Goal: Find specific page/section: Find specific page/section

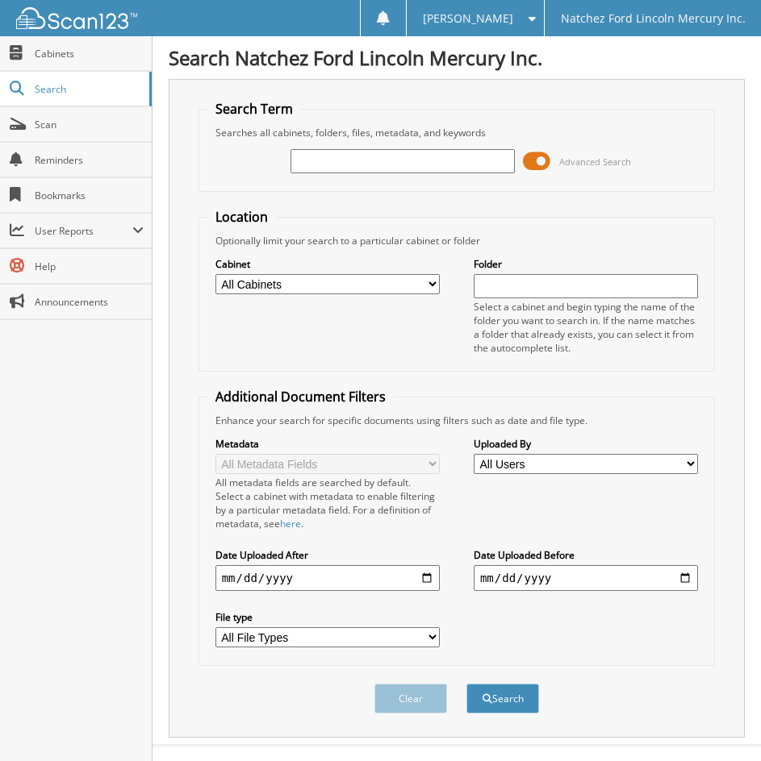
click at [369, 161] on input "text" at bounding box center [402, 161] width 224 height 24
click at [69, 50] on span "Cabinets" at bounding box center [89, 54] width 109 height 14
click at [338, 156] on input "text" at bounding box center [402, 161] width 224 height 24
type input "D29812"
click at [466, 684] on button "Search" at bounding box center [502, 699] width 73 height 30
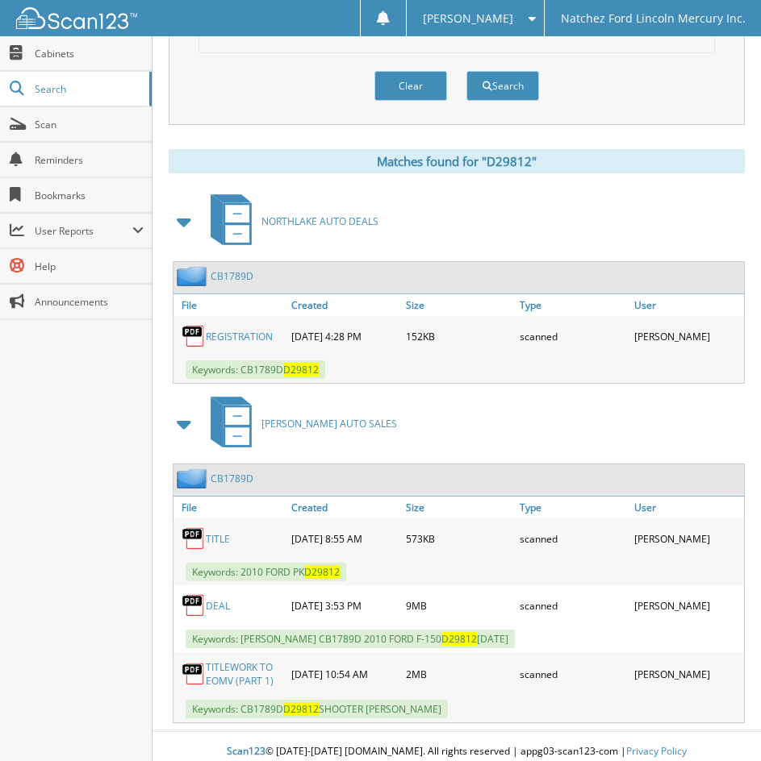
scroll to position [624, 0]
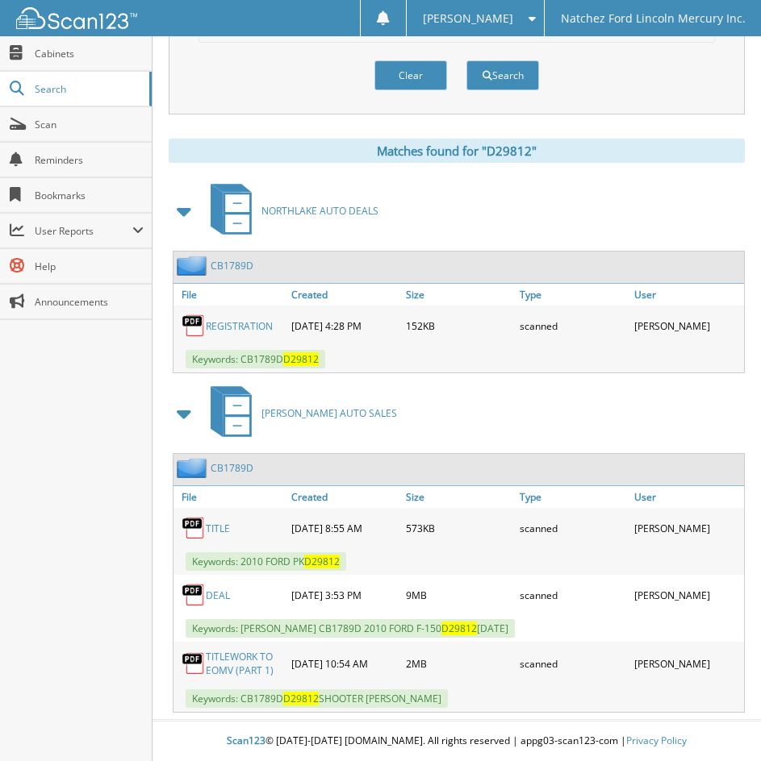
click at [230, 663] on link "TITLEWORK TO EOMV (PART 1)" at bounding box center [244, 663] width 77 height 27
click at [221, 465] on link "CB1789D" at bounding box center [232, 468] width 43 height 14
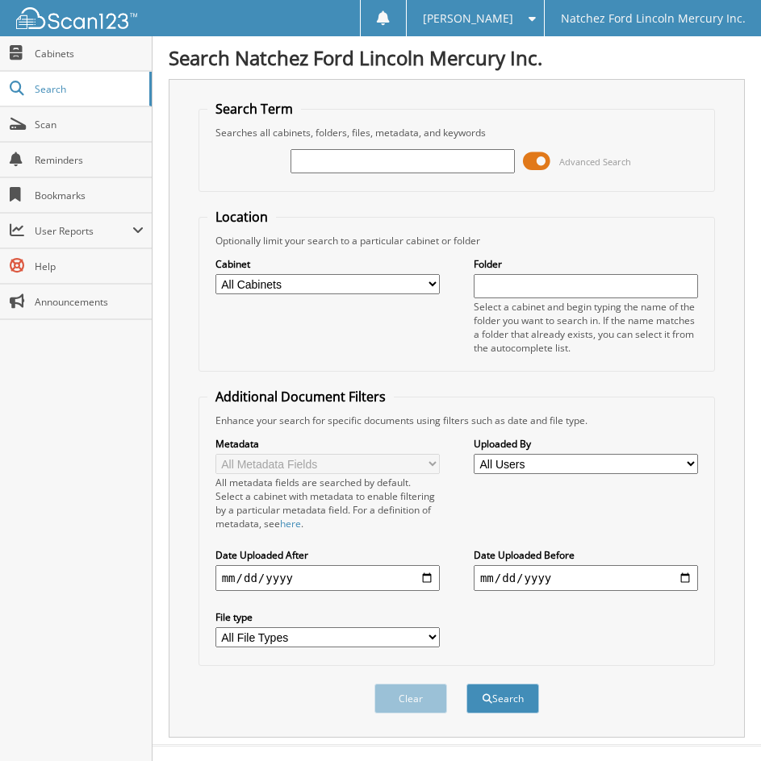
click at [333, 164] on input "text" at bounding box center [402, 161] width 224 height 24
type input "113024"
click at [466, 684] on button "Search" at bounding box center [502, 699] width 73 height 30
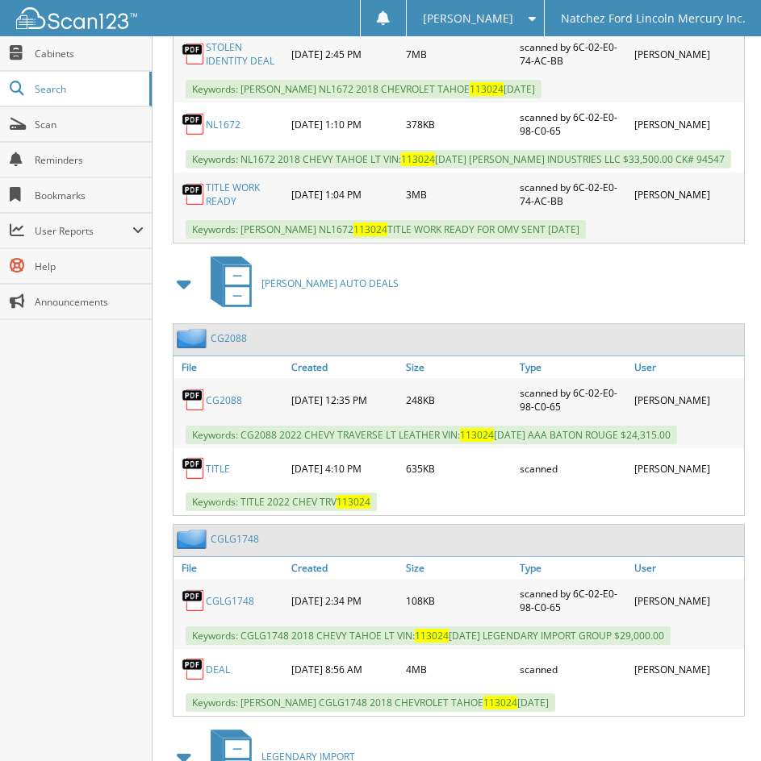
scroll to position [1210, 0]
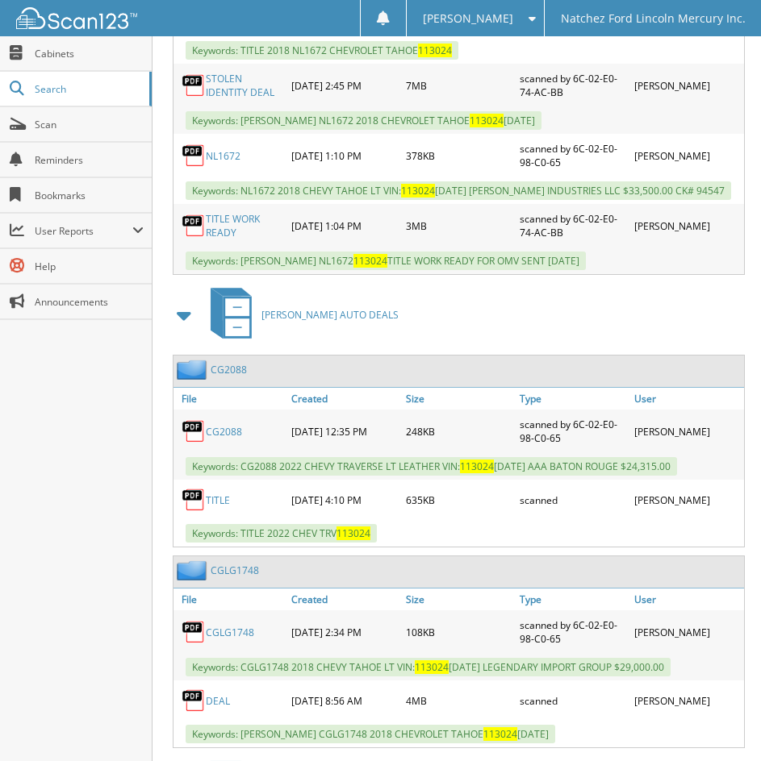
click at [235, 578] on link "CGLG1748" at bounding box center [235, 571] width 48 height 14
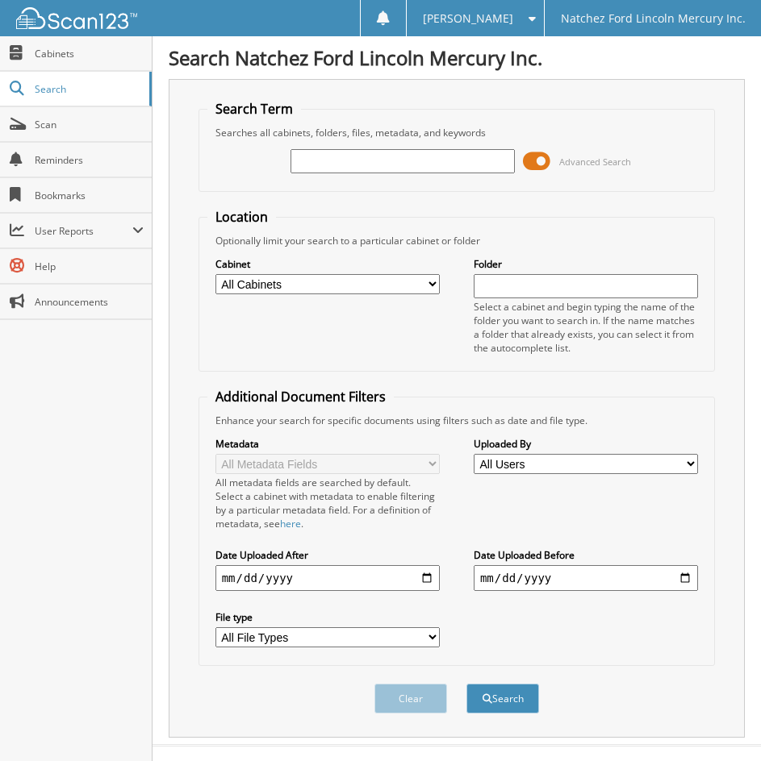
click at [337, 161] on input "text" at bounding box center [402, 161] width 224 height 24
type input "113024"
click at [466, 684] on button "Search" at bounding box center [502, 699] width 73 height 30
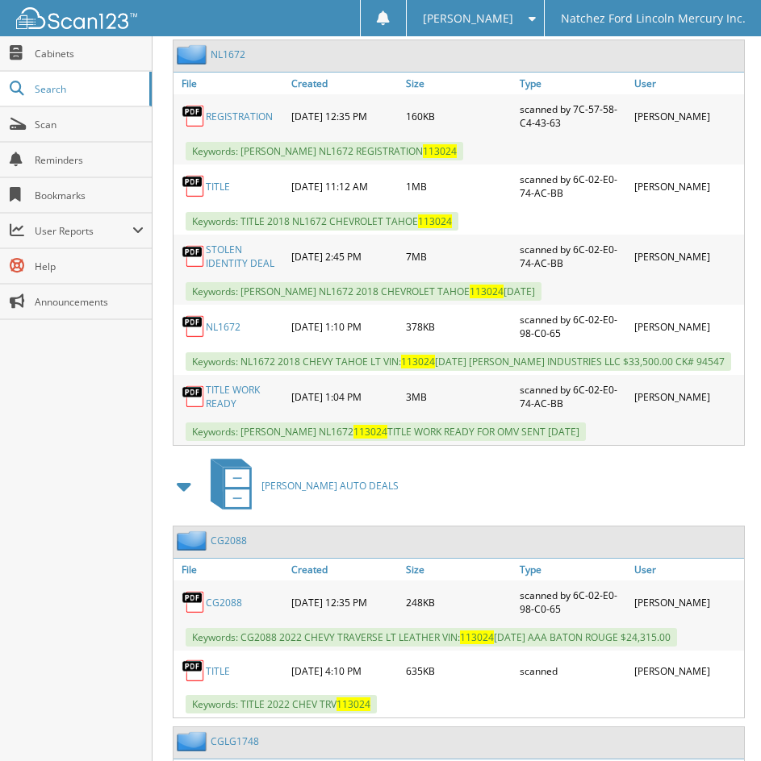
scroll to position [968, 0]
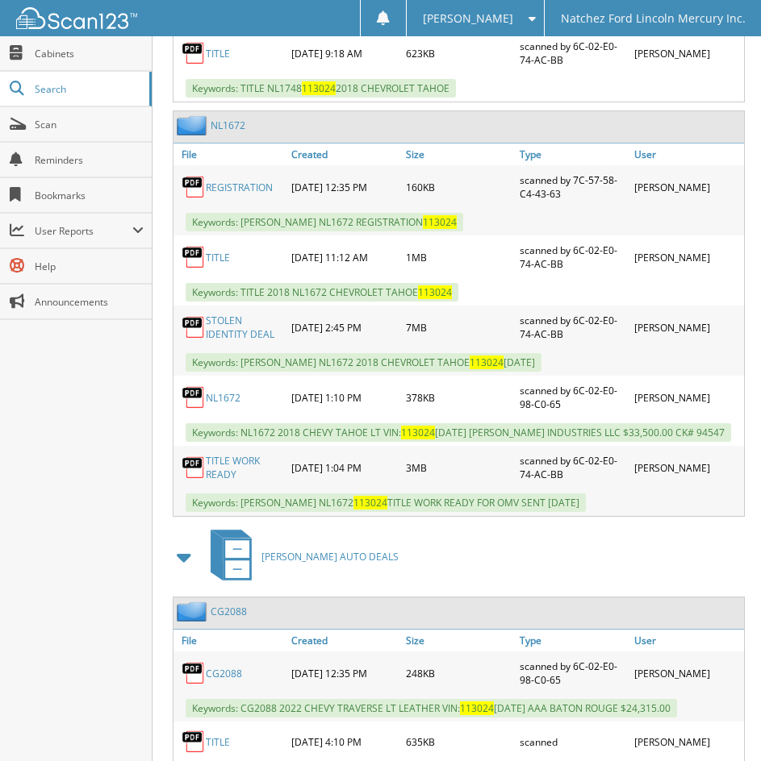
click at [222, 132] on link "NL1672" at bounding box center [228, 126] width 35 height 14
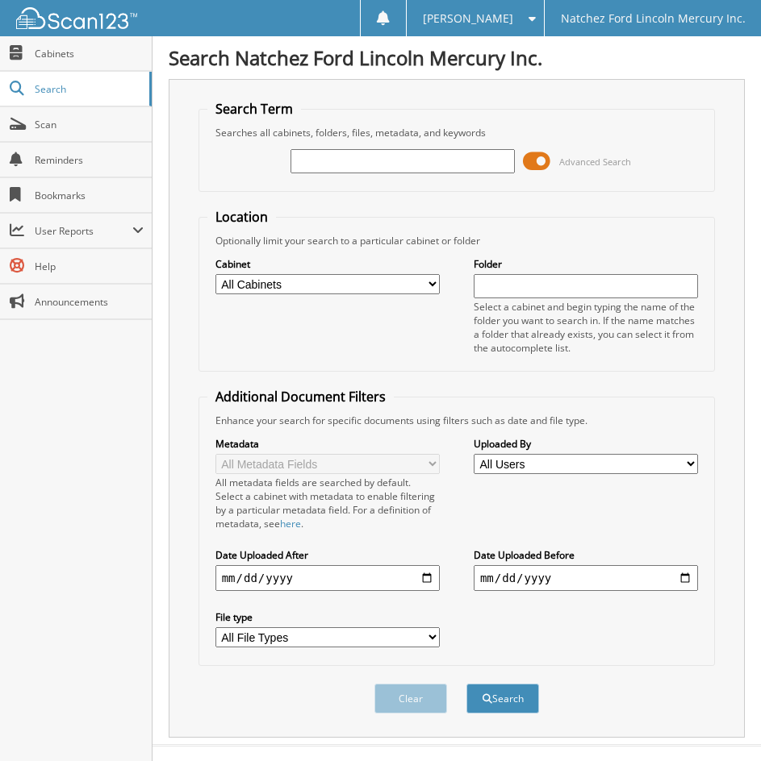
click at [357, 165] on input "text" at bounding box center [402, 161] width 224 height 24
type input "113024"
click at [466, 684] on button "Search" at bounding box center [502, 699] width 73 height 30
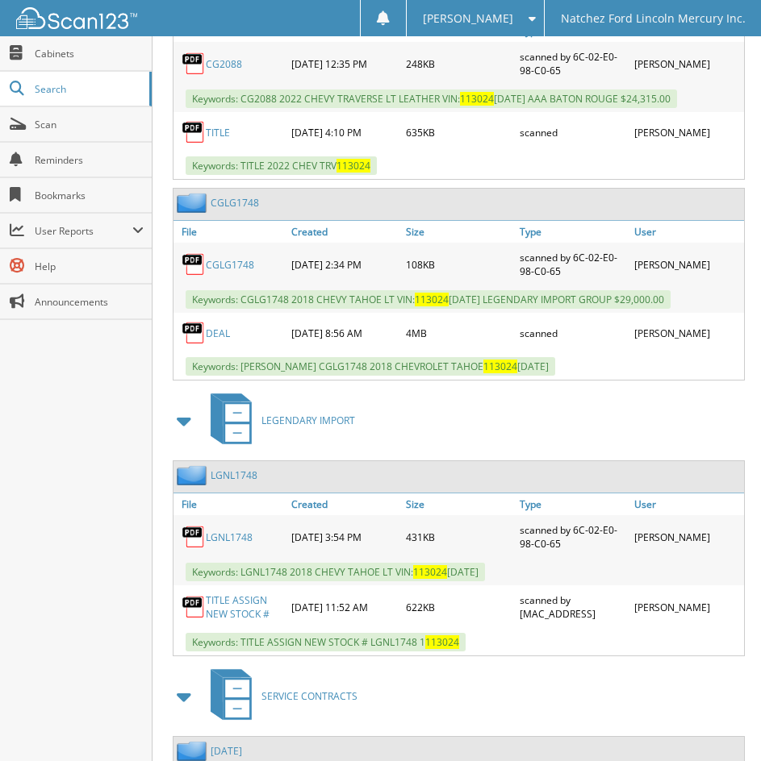
scroll to position [1563, 0]
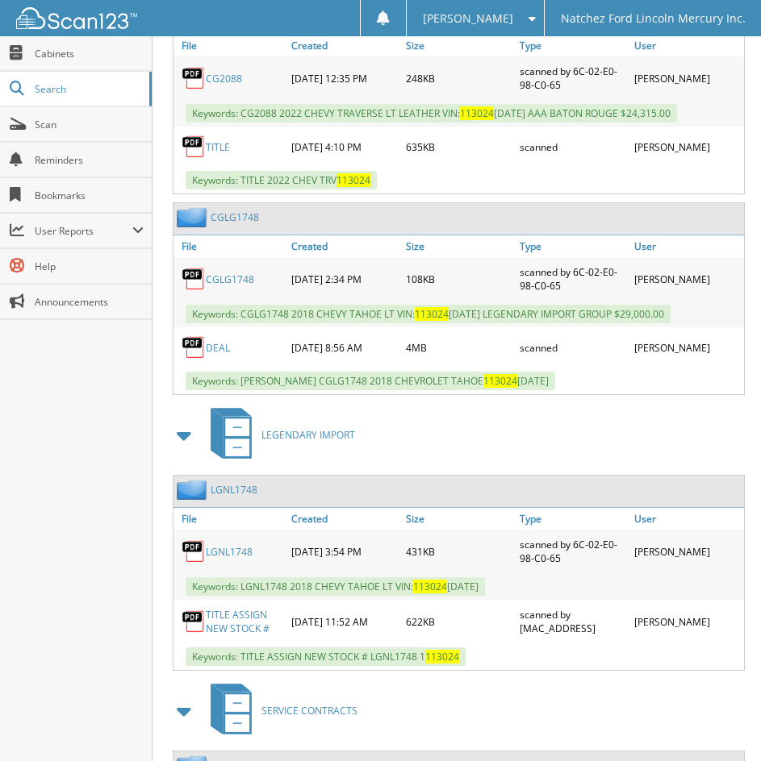
click at [230, 497] on link "LGNL1748" at bounding box center [234, 490] width 47 height 14
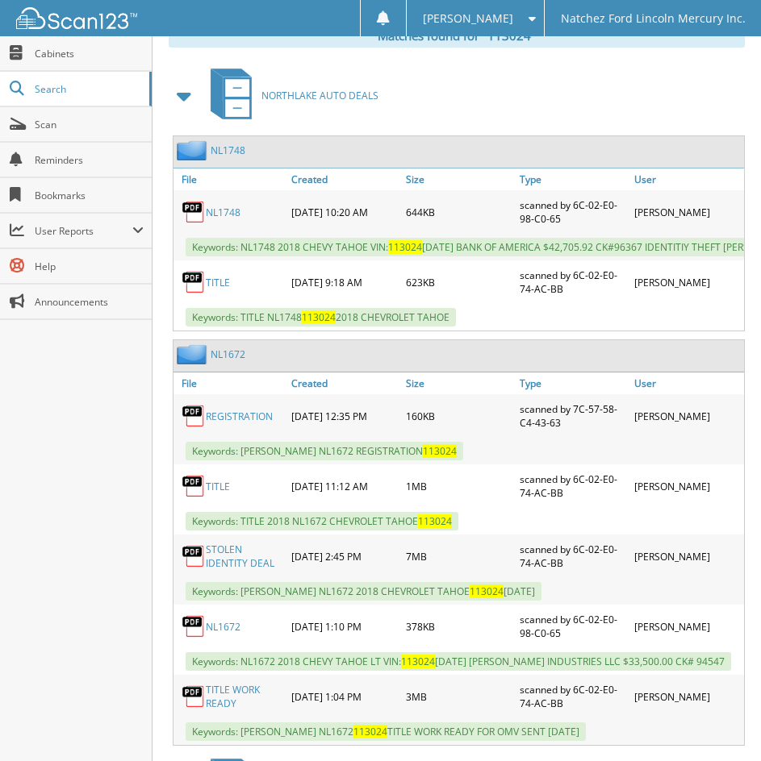
scroll to position [757, 0]
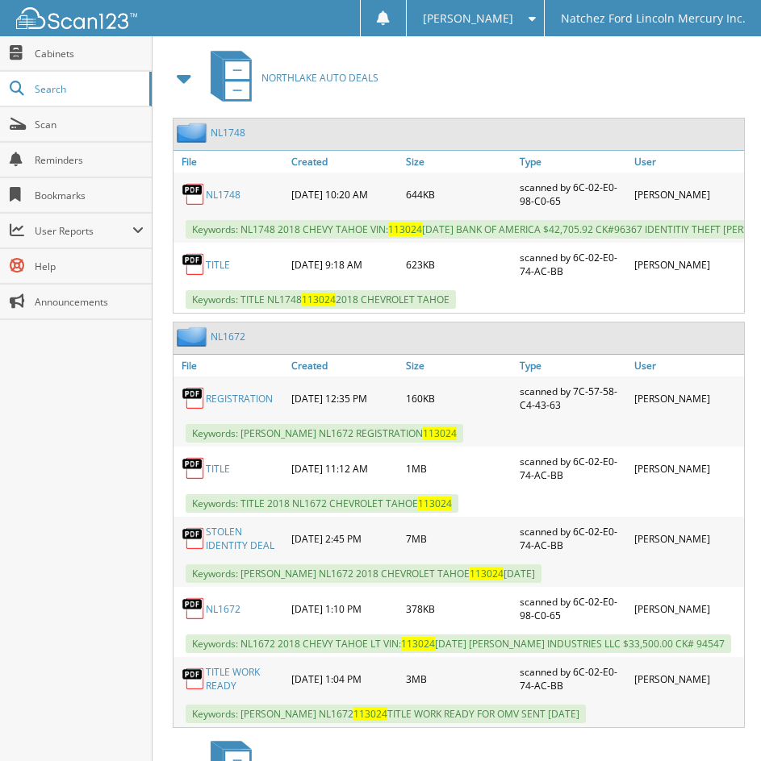
click at [231, 130] on link "NL1748" at bounding box center [228, 133] width 35 height 14
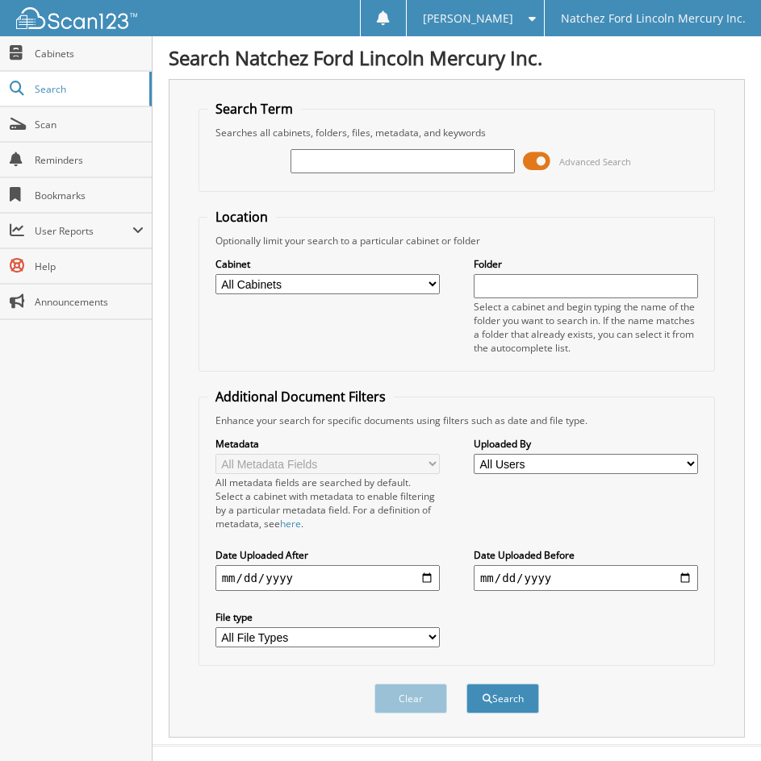
click at [321, 158] on input "text" at bounding box center [402, 161] width 224 height 24
type input "800594"
click at [466, 684] on button "Search" at bounding box center [502, 699] width 73 height 30
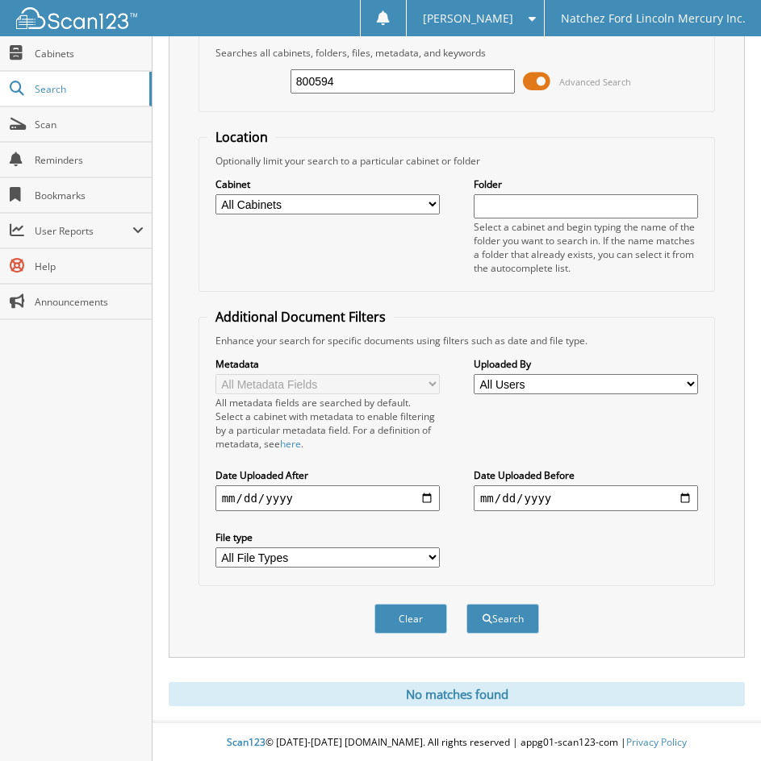
scroll to position [82, 0]
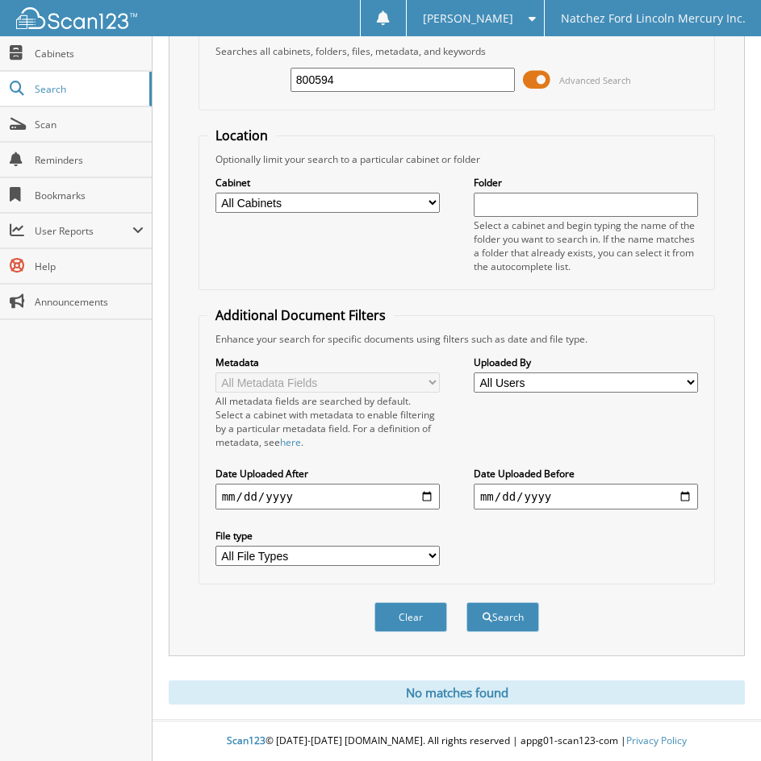
click at [335, 83] on input "800594" at bounding box center [402, 80] width 224 height 24
type input "800694"
click at [466, 603] on button "Search" at bounding box center [502, 618] width 73 height 30
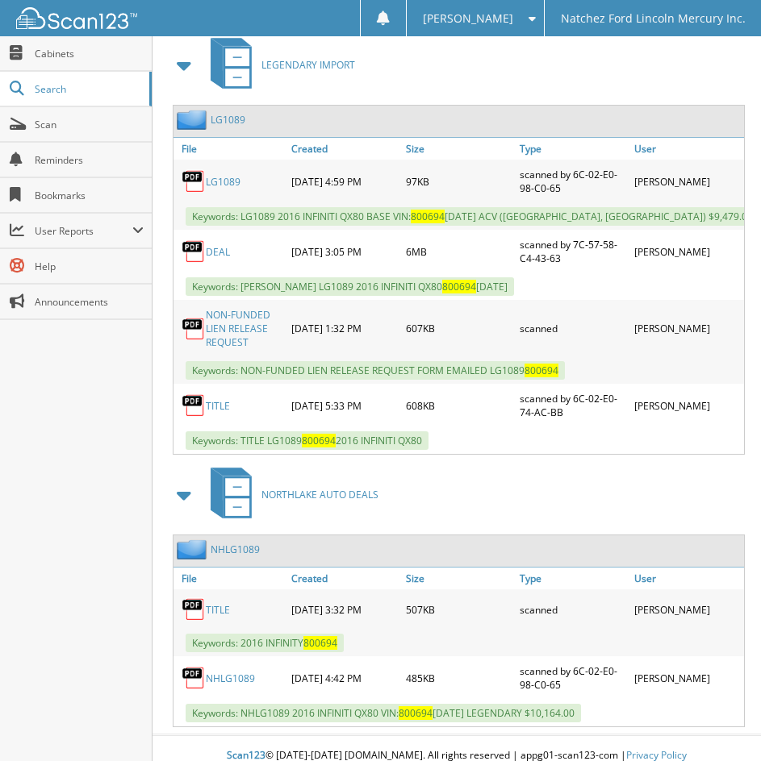
scroll to position [785, 0]
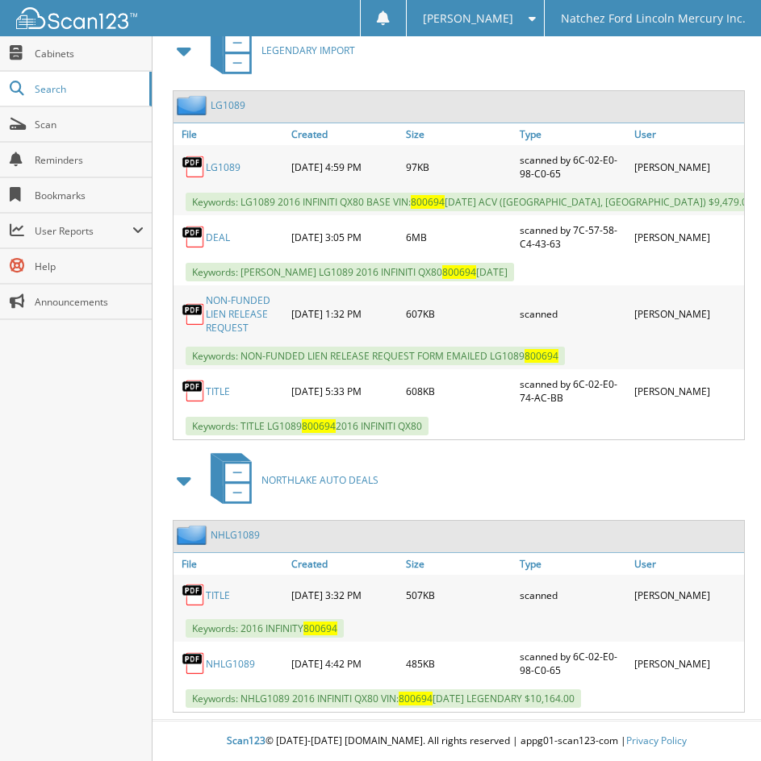
click at [234, 532] on link "NHLG1089" at bounding box center [235, 535] width 49 height 14
